Goal: Information Seeking & Learning: Learn about a topic

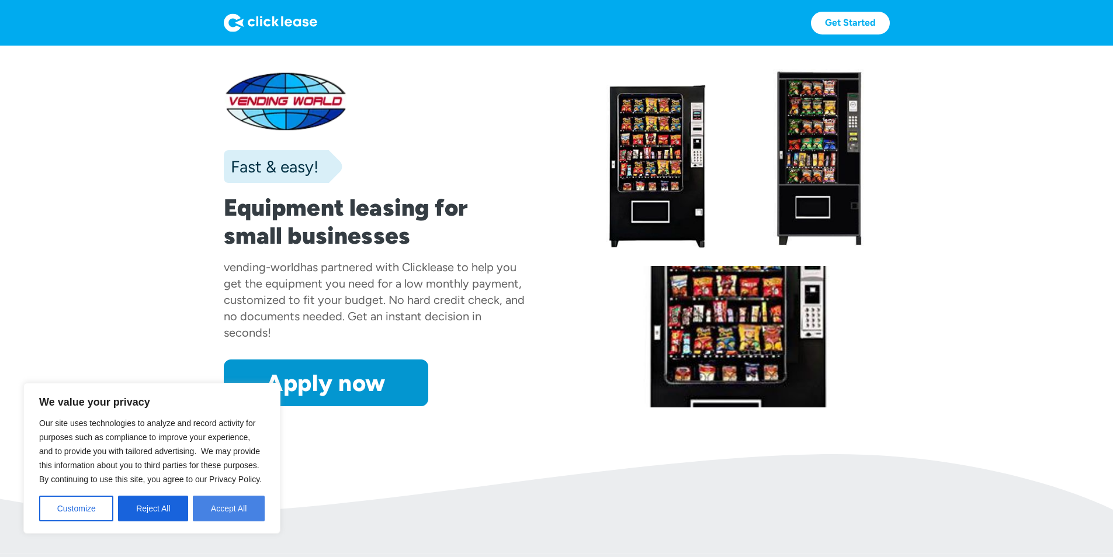
click at [238, 514] on button "Accept All" at bounding box center [229, 508] width 72 height 26
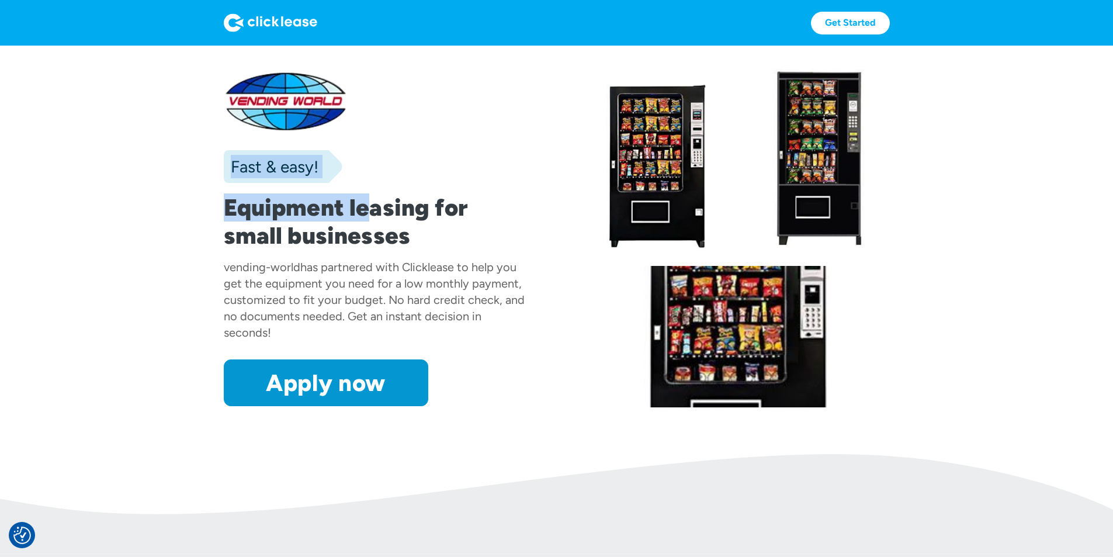
drag, startPoint x: 342, startPoint y: 220, endPoint x: 384, endPoint y: 538, distance: 321.1
click at [384, 454] on section "Fast & easy! Equipment leasing for small businesses vending-world has partnered…" at bounding box center [556, 250] width 1113 height 408
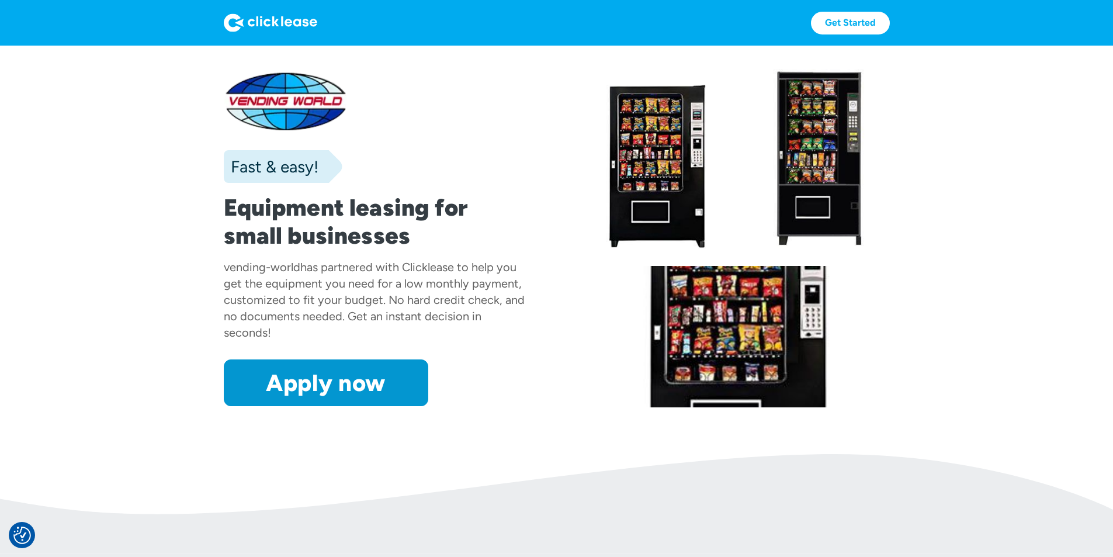
click at [396, 150] on div "Fast & easy! Equipment leasing for small businesses vending-world has partnered…" at bounding box center [375, 238] width 303 height 335
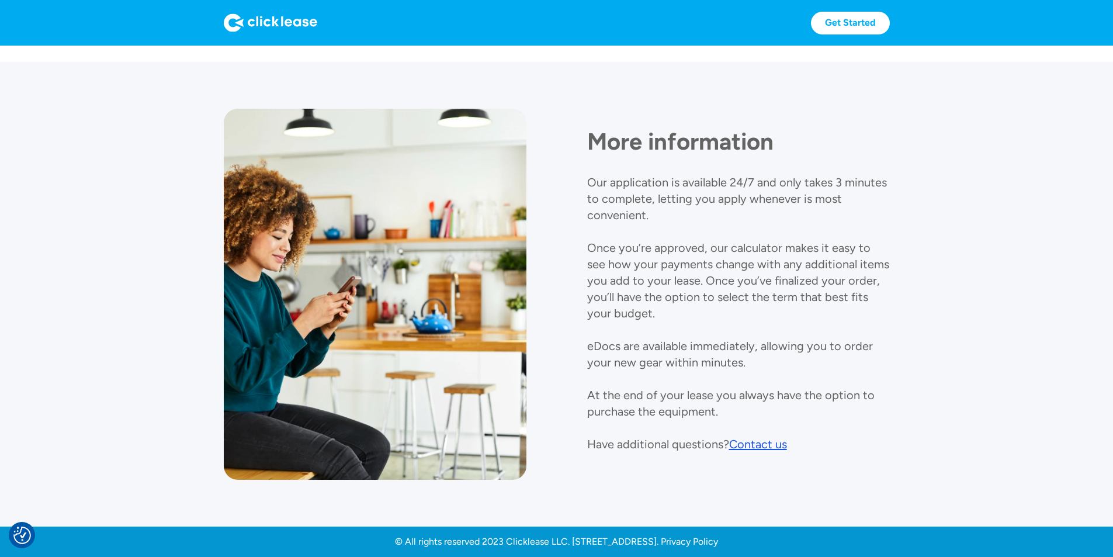
click at [652, 194] on p "Our application is available 24/7 and only takes 3 minutes to complete, letting…" at bounding box center [738, 313] width 302 height 276
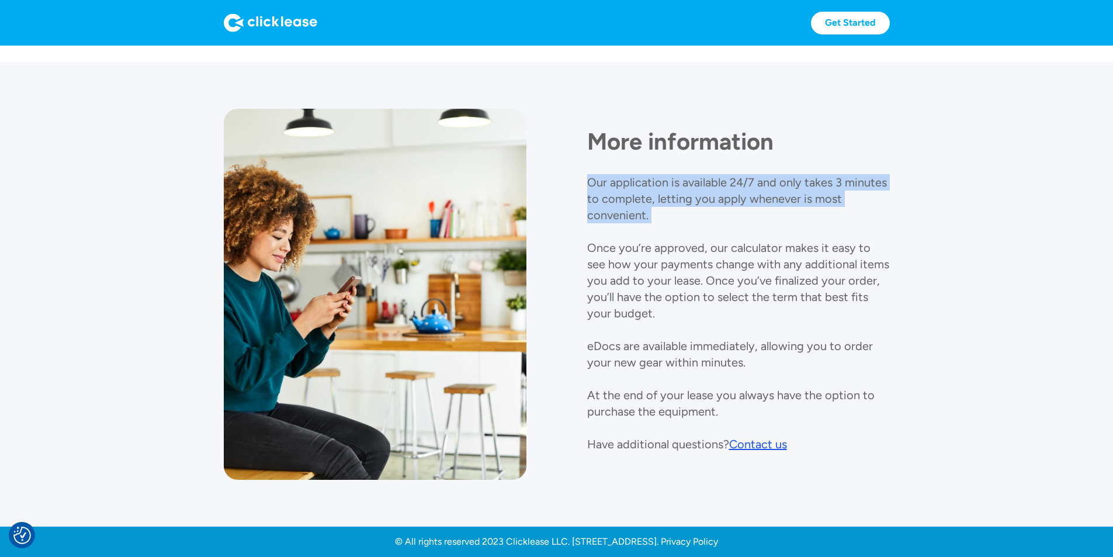
click at [652, 194] on p "Our application is available 24/7 and only takes 3 minutes to complete, letting…" at bounding box center [738, 313] width 302 height 276
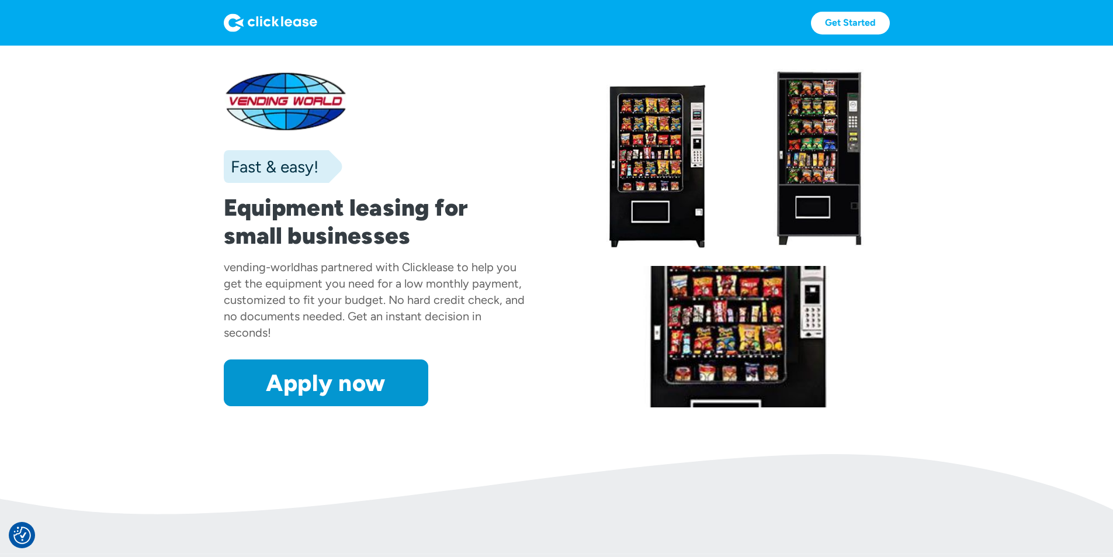
click at [562, 228] on div "Fast & easy! Equipment leasing for small businesses vending-world has partnered…" at bounding box center [557, 238] width 666 height 338
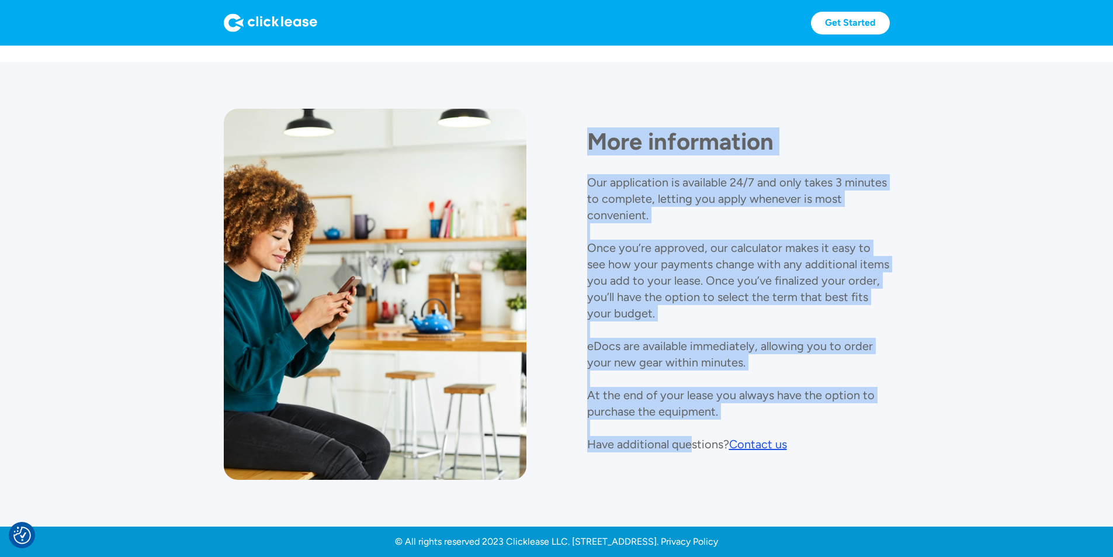
drag, startPoint x: 688, startPoint y: 450, endPoint x: 510, endPoint y: 65, distance: 423.6
click at [510, 65] on section "More information Our application is available 24/7 and only takes 3 minutes to …" at bounding box center [556, 294] width 1113 height 464
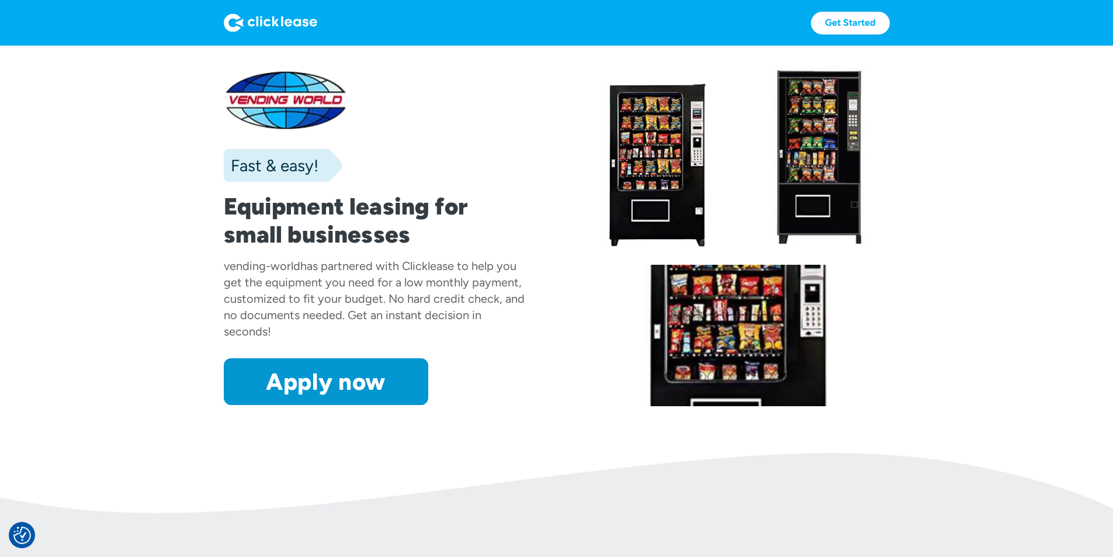
scroll to position [0, 0]
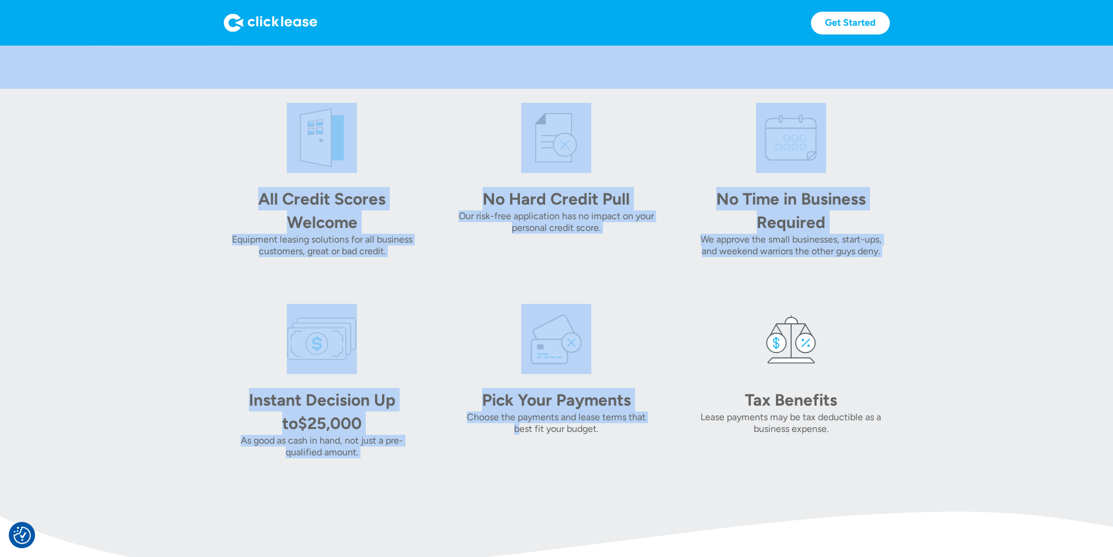
drag, startPoint x: 357, startPoint y: 166, endPoint x: 441, endPoint y: 469, distance: 313.8
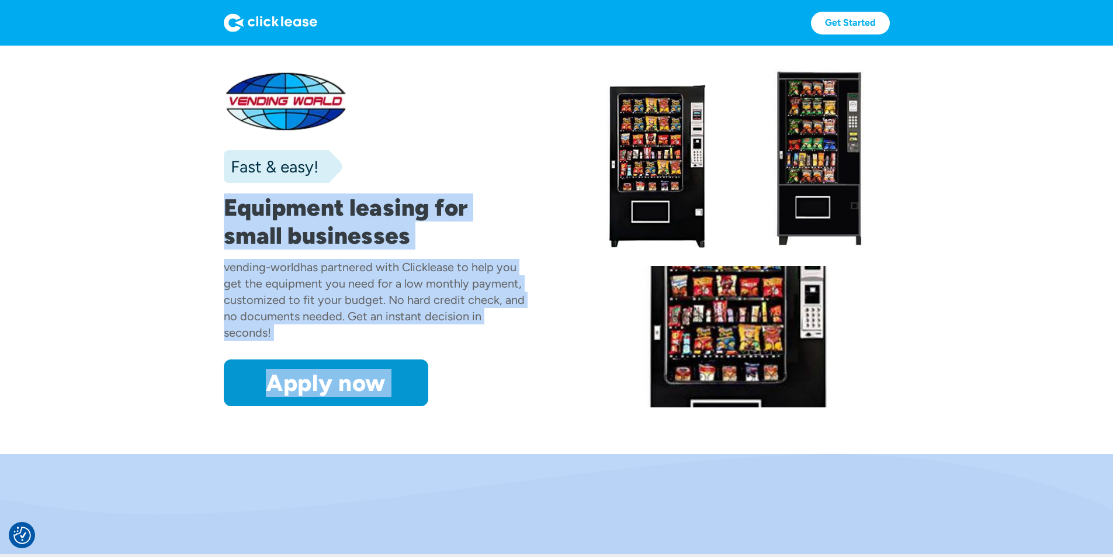
click at [401, 338] on div "has partnered with Clicklease to help you get the equipment you need for a low …" at bounding box center [374, 299] width 301 height 79
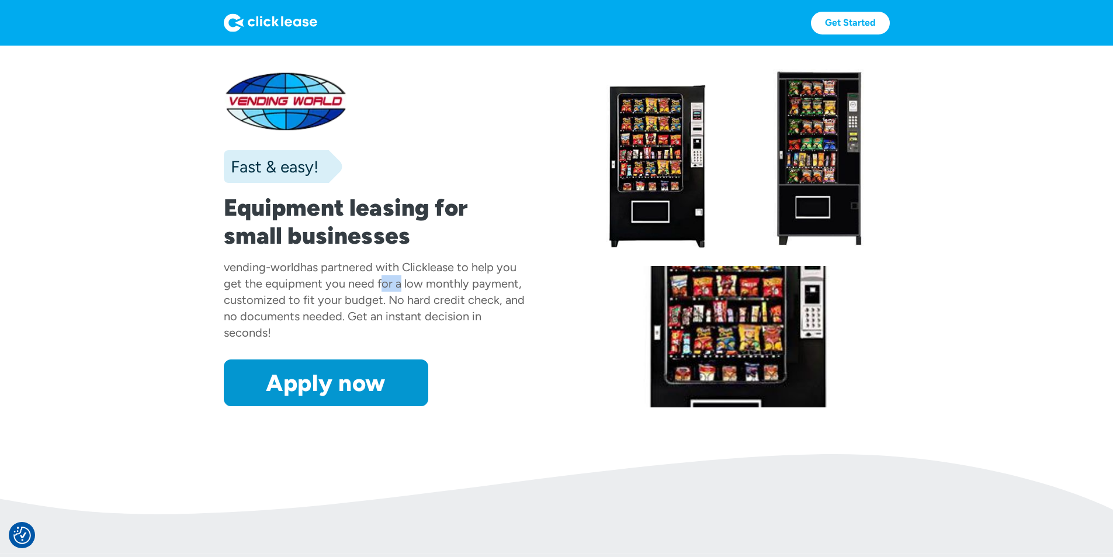
click at [401, 338] on div "has partnered with Clicklease to help you get the equipment you need for a low …" at bounding box center [374, 299] width 301 height 79
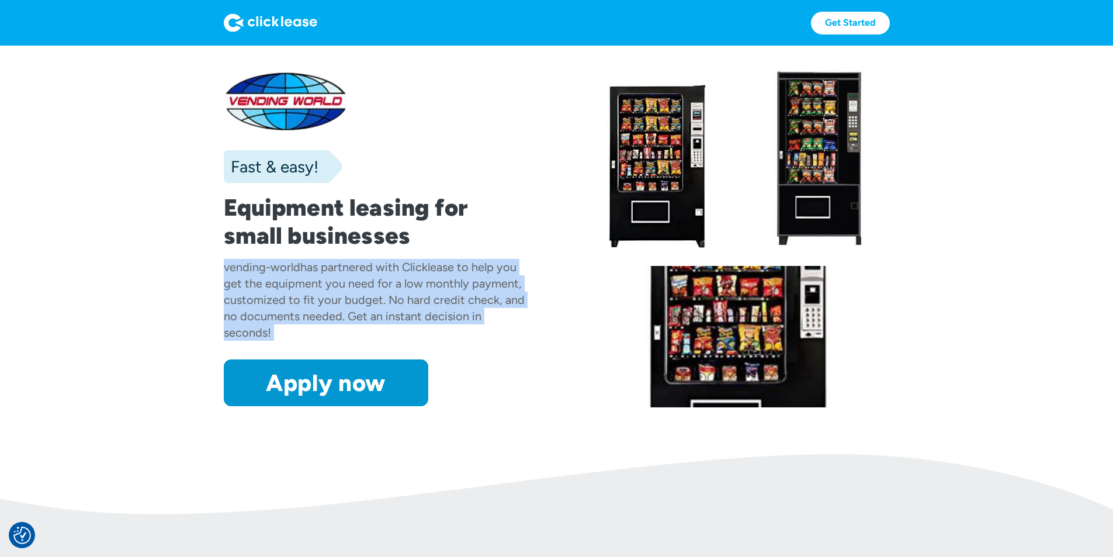
click at [401, 338] on div "has partnered with Clicklease to help you get the equipment you need for a low …" at bounding box center [374, 299] width 301 height 79
